Goal: Use online tool/utility: Utilize a website feature to perform a specific function

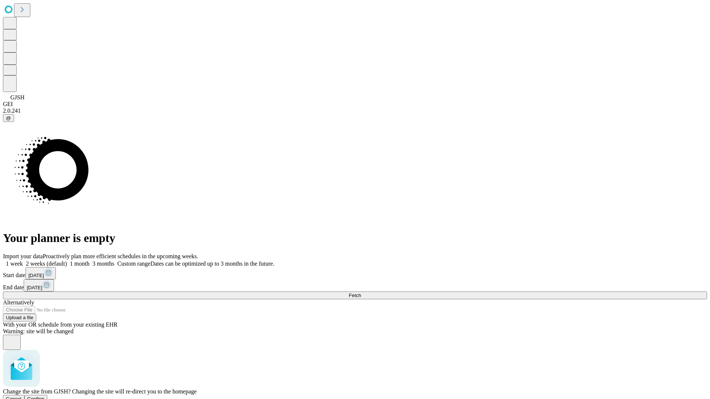
click at [45, 396] on span "Confirm" at bounding box center [35, 399] width 17 height 6
click at [67, 261] on label "2 weeks (default)" at bounding box center [45, 264] width 44 height 6
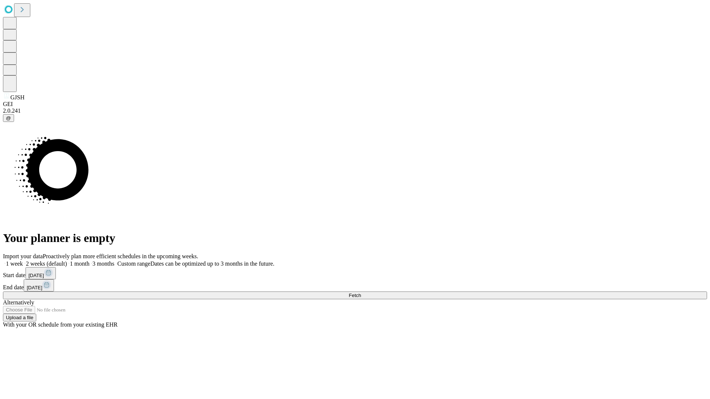
click at [361, 293] on span "Fetch" at bounding box center [355, 296] width 12 height 6
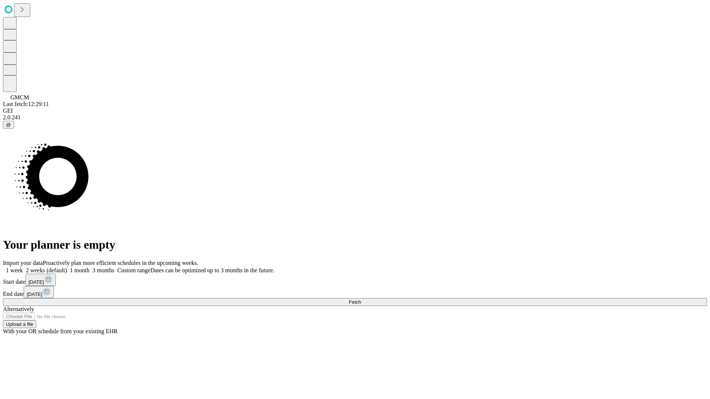
click at [67, 267] on label "2 weeks (default)" at bounding box center [45, 270] width 44 height 6
click at [361, 299] on span "Fetch" at bounding box center [355, 302] width 12 height 6
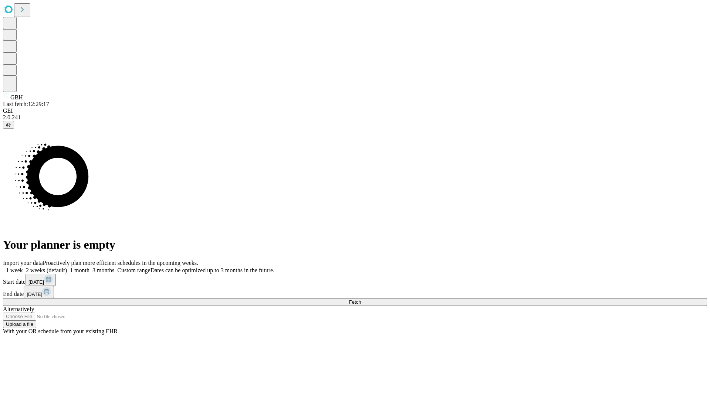
click at [67, 267] on label "2 weeks (default)" at bounding box center [45, 270] width 44 height 6
click at [361, 299] on span "Fetch" at bounding box center [355, 302] width 12 height 6
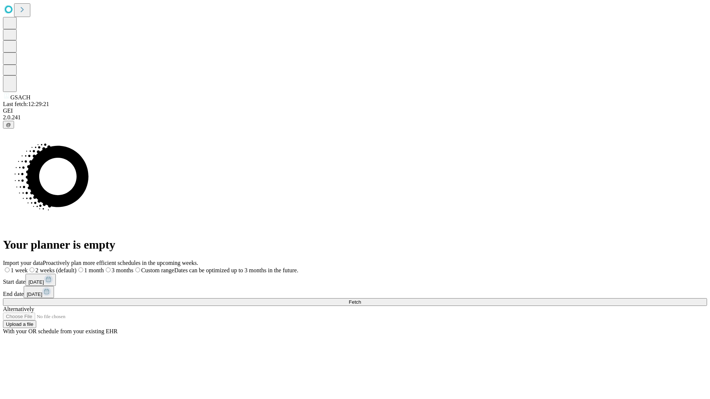
click at [77, 267] on label "2 weeks (default)" at bounding box center [52, 270] width 49 height 6
click at [361, 299] on span "Fetch" at bounding box center [355, 302] width 12 height 6
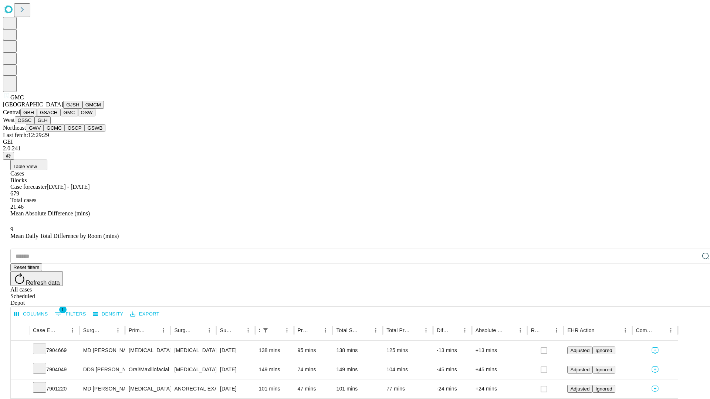
click at [78, 116] on button "OSW" at bounding box center [87, 113] width 18 height 8
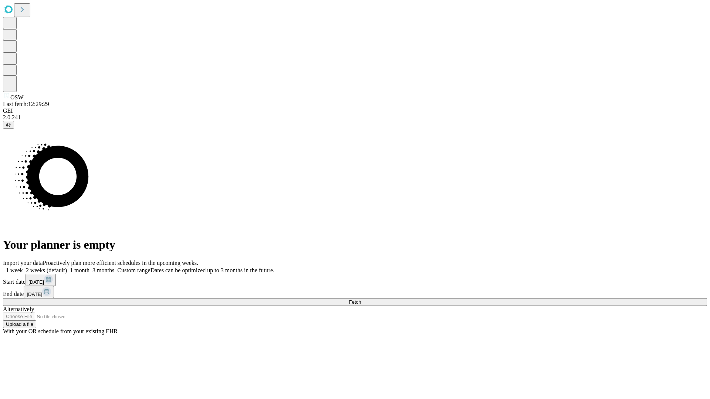
click at [67, 267] on label "2 weeks (default)" at bounding box center [45, 270] width 44 height 6
click at [361, 299] on span "Fetch" at bounding box center [355, 302] width 12 height 6
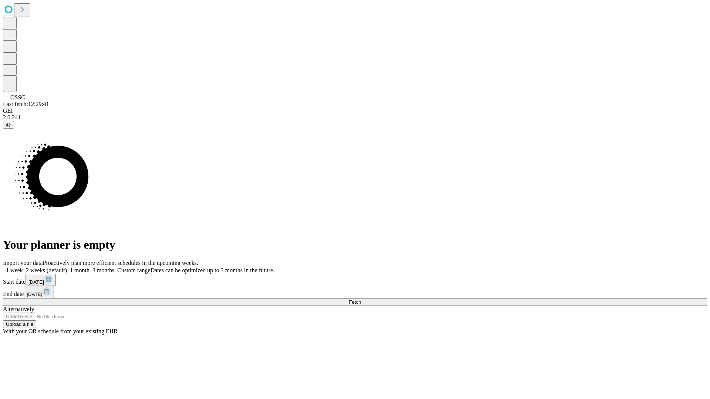
click at [67, 267] on label "2 weeks (default)" at bounding box center [45, 270] width 44 height 6
click at [361, 299] on span "Fetch" at bounding box center [355, 302] width 12 height 6
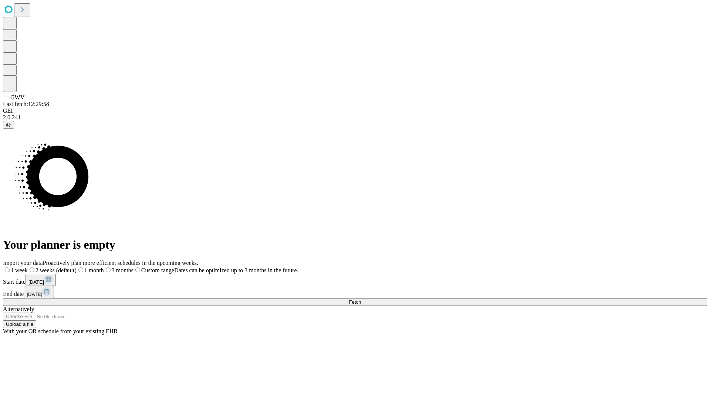
click at [361, 299] on span "Fetch" at bounding box center [355, 302] width 12 height 6
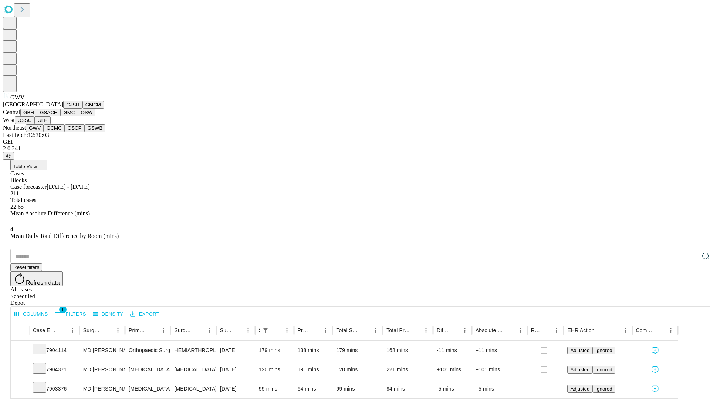
click at [57, 132] on button "GCMC" at bounding box center [54, 128] width 21 height 8
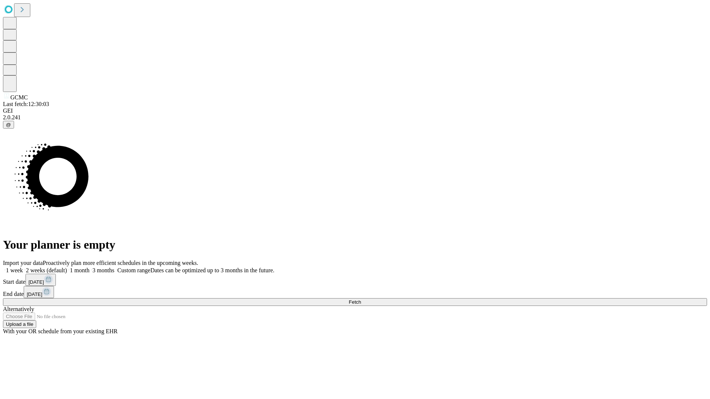
click at [67, 267] on label "2 weeks (default)" at bounding box center [45, 270] width 44 height 6
click at [361, 299] on span "Fetch" at bounding box center [355, 302] width 12 height 6
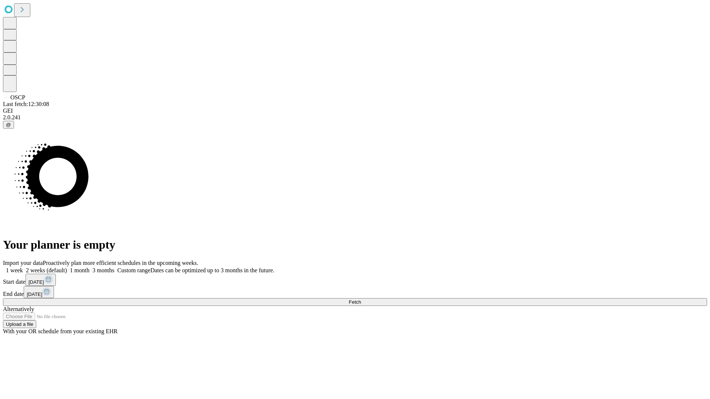
click at [67, 267] on label "2 weeks (default)" at bounding box center [45, 270] width 44 height 6
click at [361, 299] on span "Fetch" at bounding box center [355, 302] width 12 height 6
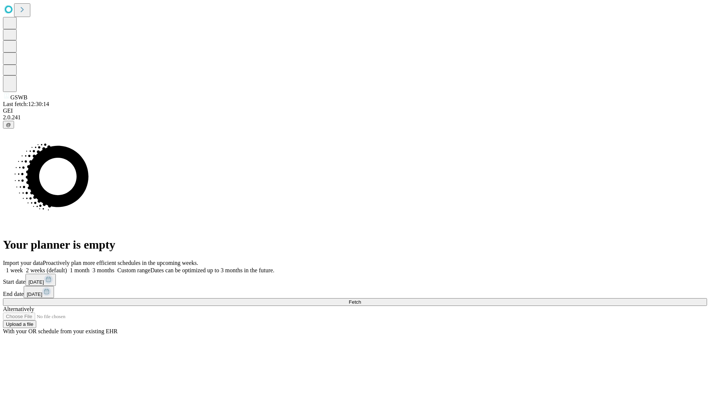
click at [67, 267] on label "2 weeks (default)" at bounding box center [45, 270] width 44 height 6
click at [361, 299] on span "Fetch" at bounding box center [355, 302] width 12 height 6
